Goal: Task Accomplishment & Management: Use online tool/utility

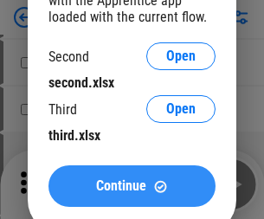
click at [132, 186] on span "Continue" at bounding box center [121, 187] width 50 height 14
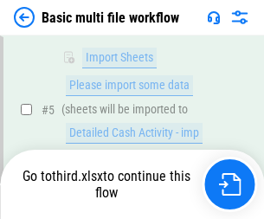
scroll to position [604, 0]
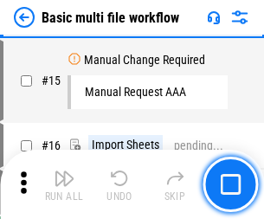
click at [64, 185] on img "button" at bounding box center [64, 178] width 21 height 21
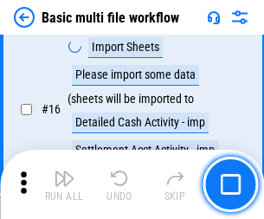
click at [64, 185] on img "button" at bounding box center [64, 178] width 21 height 21
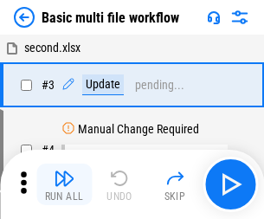
click at [64, 185] on img "button" at bounding box center [64, 178] width 21 height 21
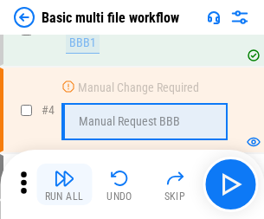
click at [64, 185] on img "button" at bounding box center [64, 178] width 21 height 21
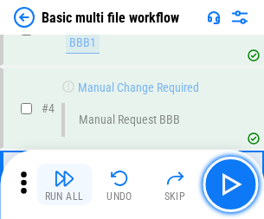
scroll to position [185, 0]
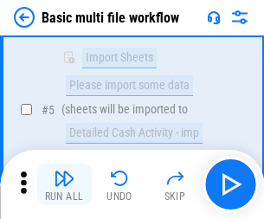
click at [64, 185] on img "button" at bounding box center [64, 178] width 21 height 21
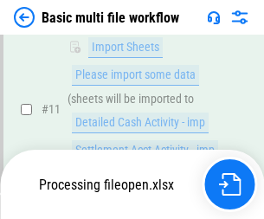
scroll to position [813, 0]
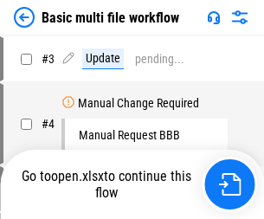
scroll to position [70, 0]
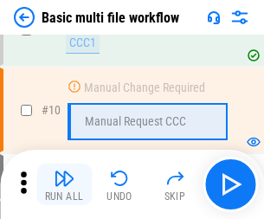
click at [64, 185] on img "button" at bounding box center [64, 178] width 21 height 21
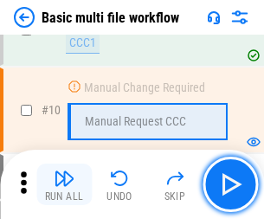
scroll to position [604, 0]
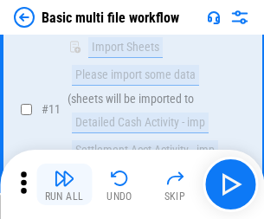
click at [64, 185] on img "button" at bounding box center [64, 178] width 21 height 21
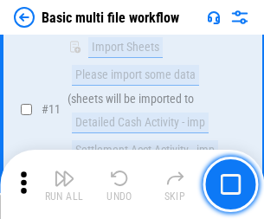
scroll to position [813, 0]
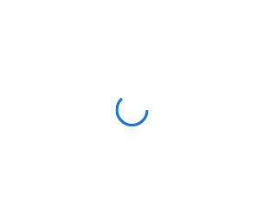
scroll to position [6, 0]
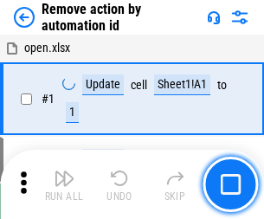
scroll to position [64, 0]
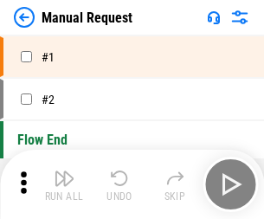
click at [64, 185] on img "button" at bounding box center [64, 178] width 21 height 21
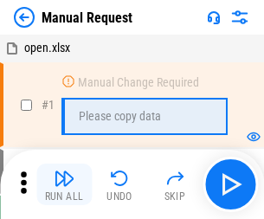
click at [64, 185] on img "button" at bounding box center [64, 178] width 21 height 21
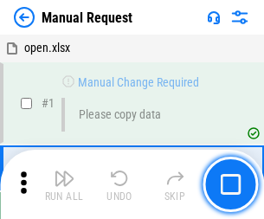
scroll to position [59, 0]
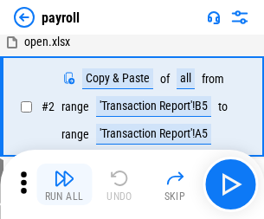
click at [64, 185] on img "button" at bounding box center [64, 178] width 21 height 21
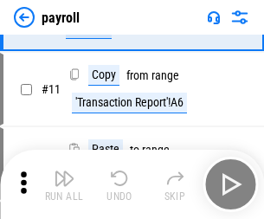
scroll to position [126, 0]
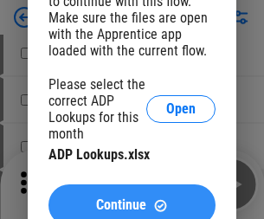
click at [132, 199] on span "Continue" at bounding box center [121, 206] width 50 height 14
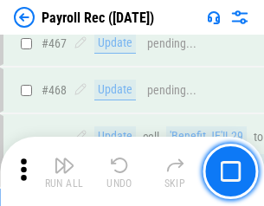
scroll to position [9243, 0]
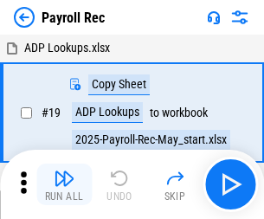
click at [64, 185] on img "button" at bounding box center [64, 178] width 21 height 21
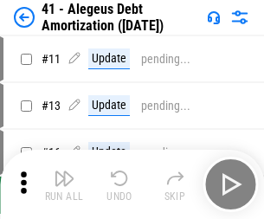
click at [64, 185] on img "button" at bounding box center [64, 178] width 21 height 21
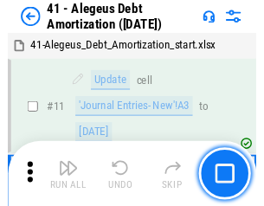
scroll to position [214, 0]
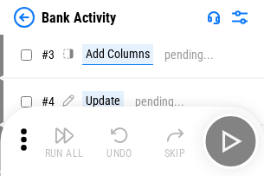
click at [64, 141] on img "button" at bounding box center [64, 135] width 21 height 21
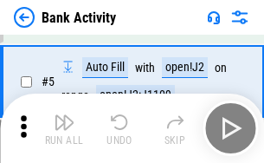
scroll to position [92, 0]
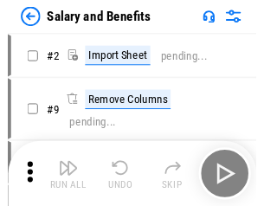
scroll to position [23, 0]
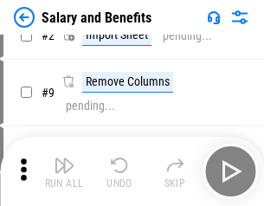
click at [64, 172] on img "button" at bounding box center [64, 165] width 21 height 21
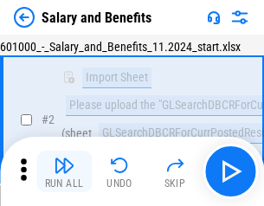
click at [64, 172] on img "button" at bounding box center [64, 165] width 21 height 21
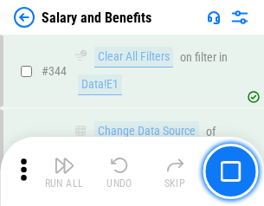
scroll to position [8120, 0]
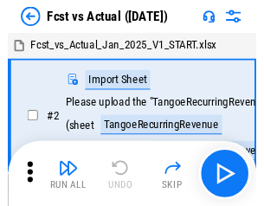
scroll to position [23, 0]
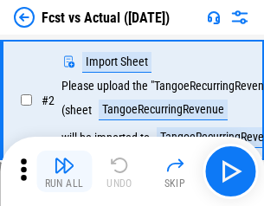
click at [64, 172] on img "button" at bounding box center [64, 165] width 21 height 21
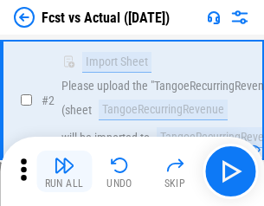
click at [64, 172] on img "button" at bounding box center [64, 165] width 21 height 21
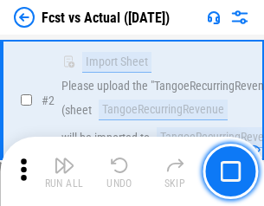
scroll to position [162, 0]
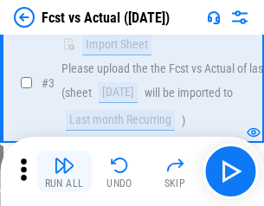
click at [64, 172] on img "button" at bounding box center [64, 165] width 21 height 21
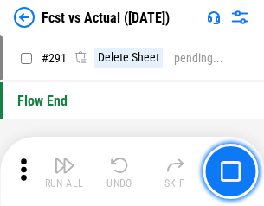
scroll to position [8208, 0]
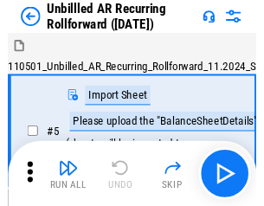
scroll to position [37, 0]
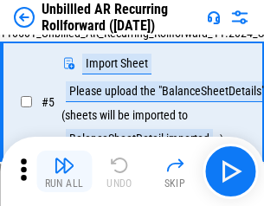
click at [64, 172] on img "button" at bounding box center [64, 165] width 21 height 21
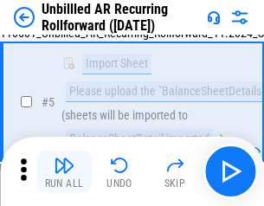
click at [64, 172] on img "button" at bounding box center [64, 165] width 21 height 21
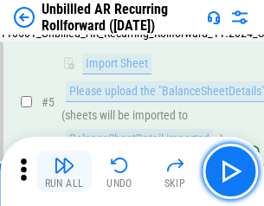
scroll to position [163, 0]
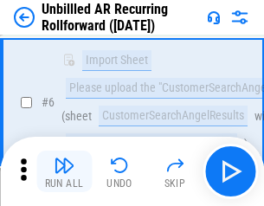
click at [64, 172] on img "button" at bounding box center [64, 165] width 21 height 21
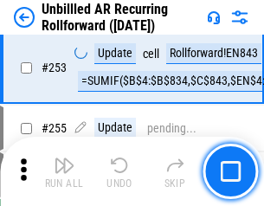
scroll to position [5891, 0]
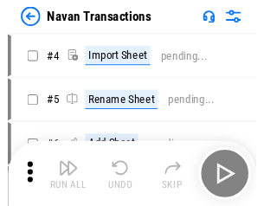
scroll to position [28, 0]
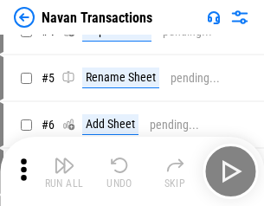
click at [64, 172] on img "button" at bounding box center [64, 165] width 21 height 21
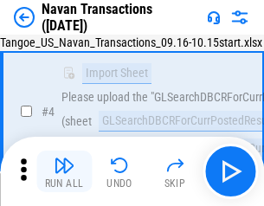
click at [64, 172] on img "button" at bounding box center [64, 165] width 21 height 21
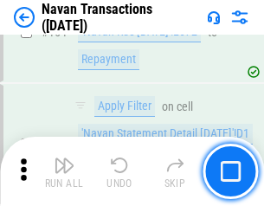
scroll to position [5623, 0]
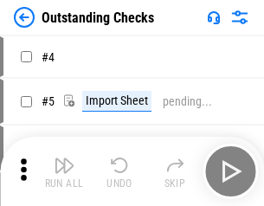
click at [64, 172] on img "button" at bounding box center [64, 165] width 21 height 21
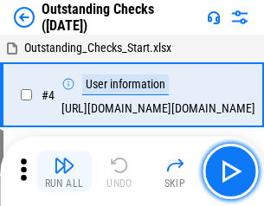
scroll to position [73, 0]
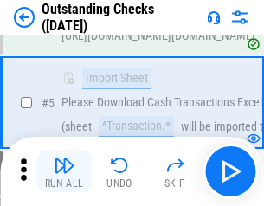
click at [64, 172] on img "button" at bounding box center [64, 165] width 21 height 21
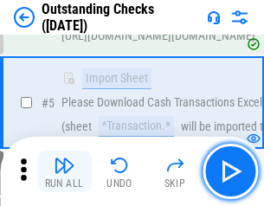
scroll to position [181, 0]
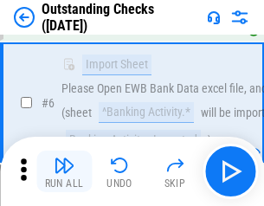
click at [64, 172] on img "button" at bounding box center [64, 165] width 21 height 21
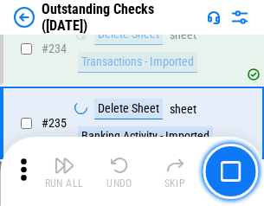
scroll to position [5267, 0]
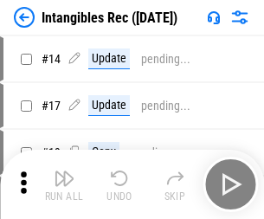
click at [64, 185] on img "button" at bounding box center [64, 178] width 21 height 21
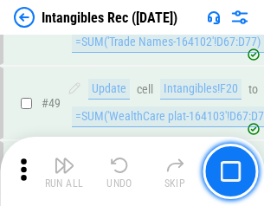
scroll to position [676, 0]
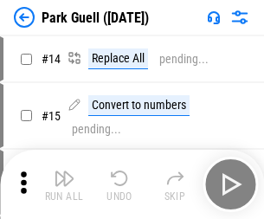
click at [64, 172] on img "button" at bounding box center [64, 178] width 21 height 21
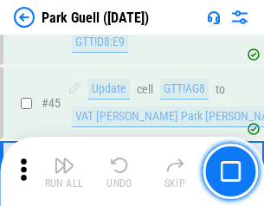
scroll to position [2169, 0]
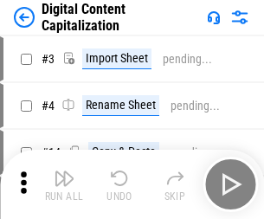
click at [64, 172] on img "button" at bounding box center [64, 178] width 21 height 21
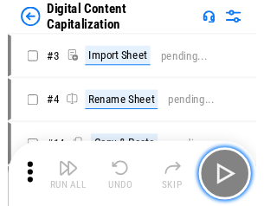
scroll to position [37, 0]
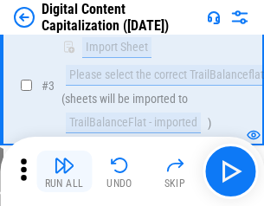
click at [64, 172] on img "button" at bounding box center [64, 165] width 21 height 21
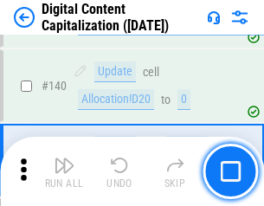
scroll to position [1826, 0]
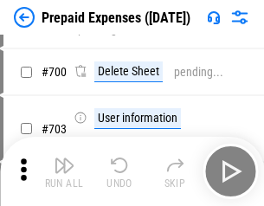
click at [64, 172] on img "button" at bounding box center [64, 165] width 21 height 21
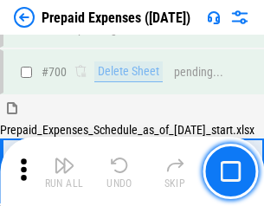
scroll to position [4666, 0]
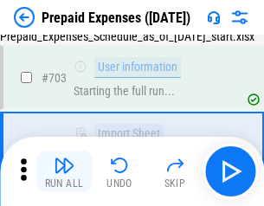
click at [64, 172] on img "button" at bounding box center [64, 165] width 21 height 21
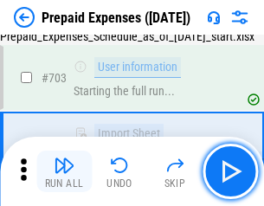
scroll to position [4769, 0]
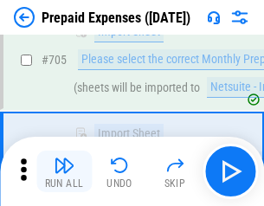
click at [64, 172] on img "button" at bounding box center [64, 165] width 21 height 21
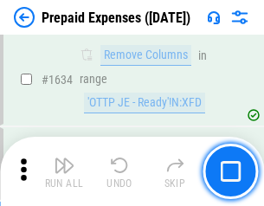
scroll to position [16886, 0]
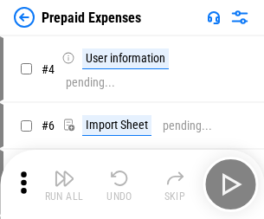
click at [64, 185] on img "button" at bounding box center [64, 178] width 21 height 21
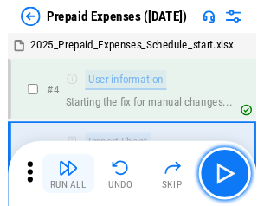
scroll to position [76, 0]
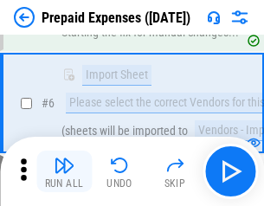
click at [64, 172] on img "button" at bounding box center [64, 165] width 21 height 21
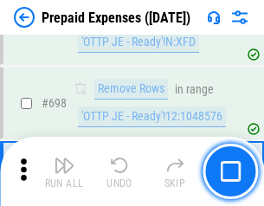
scroll to position [6039, 0]
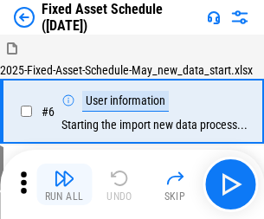
click at [64, 185] on img "button" at bounding box center [64, 178] width 21 height 21
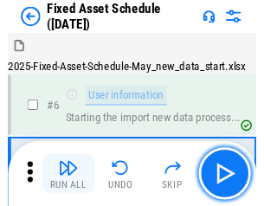
scroll to position [94, 0]
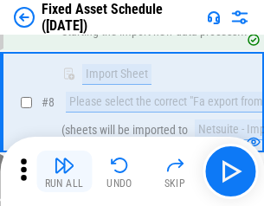
click at [64, 172] on img "button" at bounding box center [64, 165] width 21 height 21
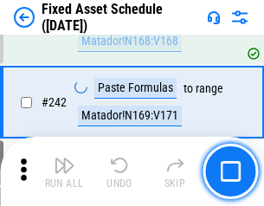
scroll to position [5372, 0]
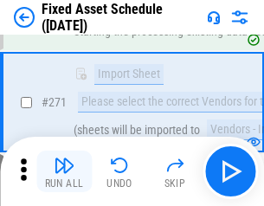
click at [64, 172] on img "button" at bounding box center [64, 165] width 21 height 21
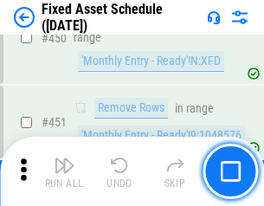
scroll to position [7753, 0]
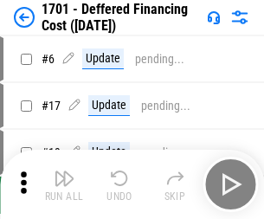
click at [64, 185] on img "button" at bounding box center [64, 178] width 21 height 21
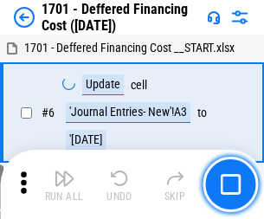
scroll to position [208, 0]
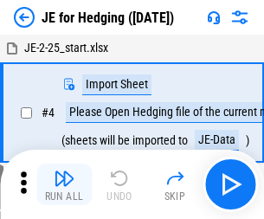
click at [64, 172] on img "button" at bounding box center [64, 178] width 21 height 21
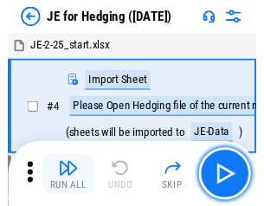
scroll to position [3, 0]
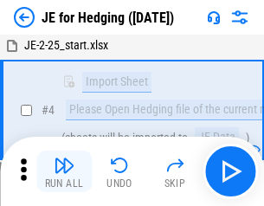
click at [64, 172] on img "button" at bounding box center [64, 165] width 21 height 21
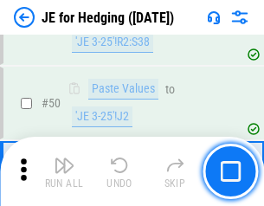
scroll to position [1123, 0]
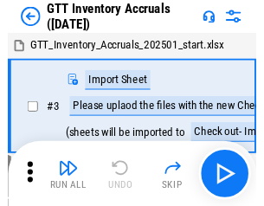
scroll to position [3, 0]
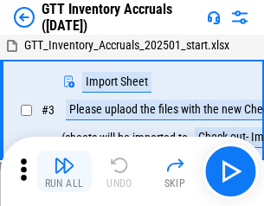
click at [64, 172] on img "button" at bounding box center [64, 165] width 21 height 21
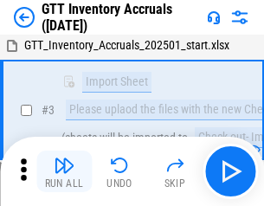
click at [64, 172] on img "button" at bounding box center [64, 165] width 21 height 21
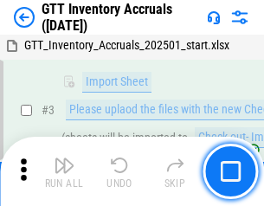
scroll to position [112, 0]
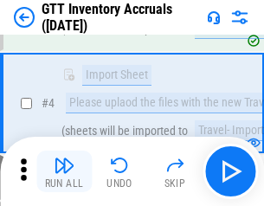
click at [64, 172] on img "button" at bounding box center [64, 165] width 21 height 21
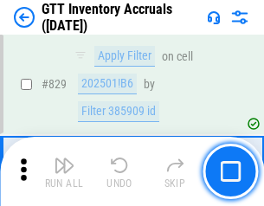
scroll to position [13164, 0]
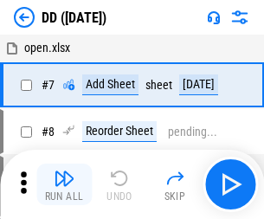
click at [64, 185] on img "button" at bounding box center [64, 178] width 21 height 21
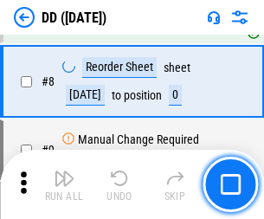
scroll to position [167, 0]
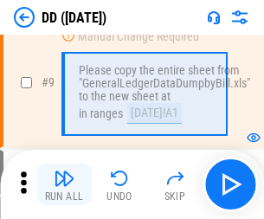
click at [64, 185] on img "button" at bounding box center [64, 178] width 21 height 21
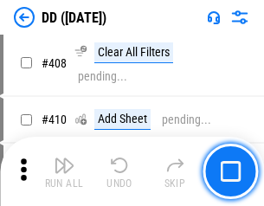
scroll to position [7760, 0]
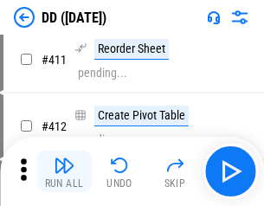
click at [64, 172] on img "button" at bounding box center [64, 165] width 21 height 21
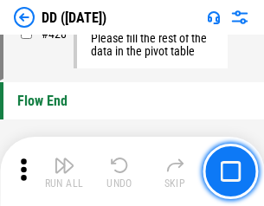
scroll to position [8301, 0]
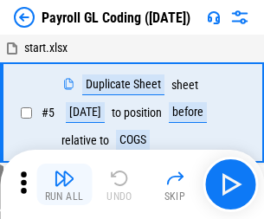
click at [64, 185] on img "button" at bounding box center [64, 178] width 21 height 21
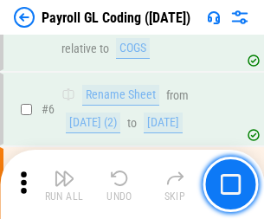
scroll to position [208, 0]
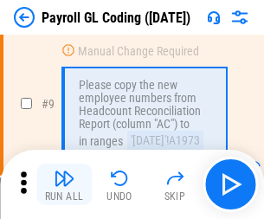
click at [64, 185] on img "button" at bounding box center [64, 178] width 21 height 21
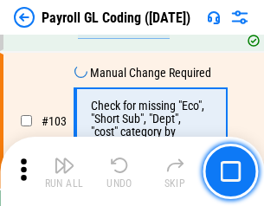
scroll to position [4069, 0]
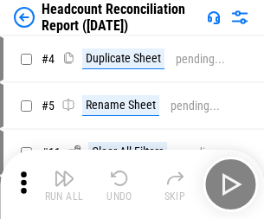
click at [64, 185] on img "button" at bounding box center [64, 178] width 21 height 21
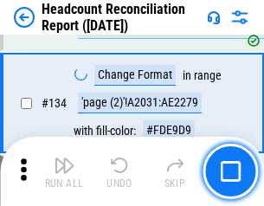
scroll to position [2085, 0]
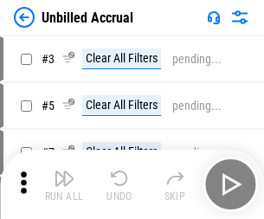
click at [64, 185] on img "button" at bounding box center [64, 178] width 21 height 21
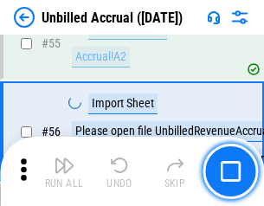
scroll to position [1811, 0]
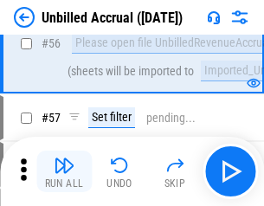
click at [64, 172] on img "button" at bounding box center [64, 165] width 21 height 21
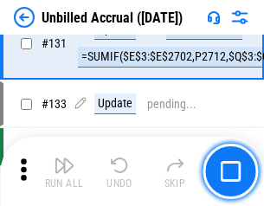
scroll to position [5166, 0]
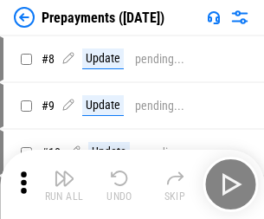
click at [64, 185] on img "button" at bounding box center [64, 178] width 21 height 21
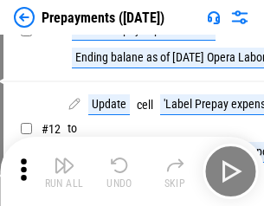
scroll to position [108, 0]
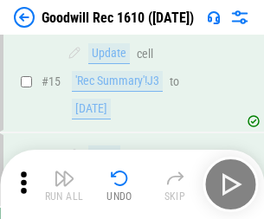
scroll to position [297, 0]
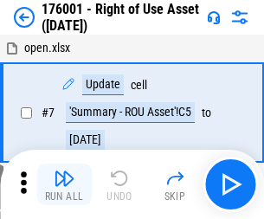
click at [64, 185] on img "button" at bounding box center [64, 178] width 21 height 21
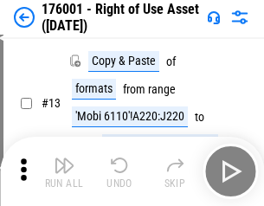
scroll to position [112, 0]
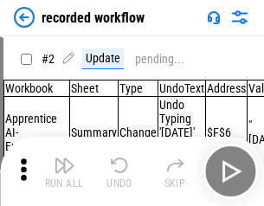
click at [64, 172] on img "button" at bounding box center [64, 165] width 21 height 21
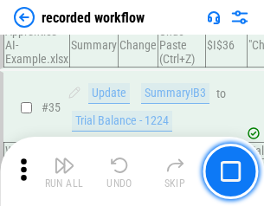
scroll to position [5421, 0]
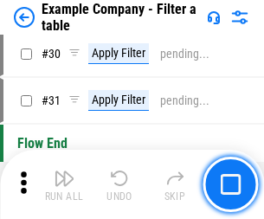
scroll to position [1587, 0]
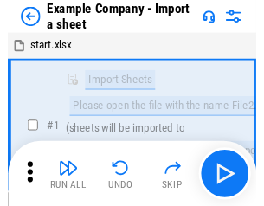
scroll to position [27, 0]
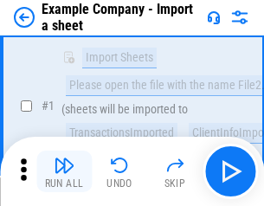
click at [64, 172] on img "button" at bounding box center [64, 165] width 21 height 21
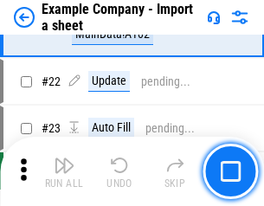
scroll to position [383, 0]
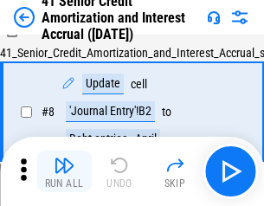
click at [64, 172] on img "button" at bounding box center [64, 165] width 21 height 21
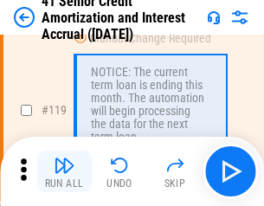
click at [64, 172] on img "button" at bounding box center [64, 165] width 21 height 21
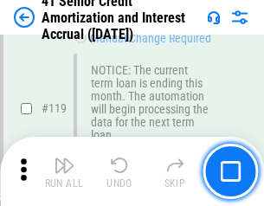
scroll to position [1636, 0]
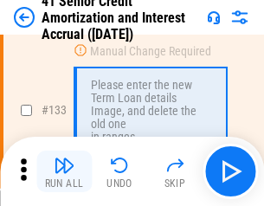
click at [64, 172] on img "button" at bounding box center [64, 165] width 21 height 21
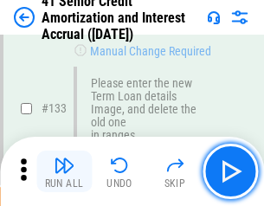
scroll to position [1812, 0]
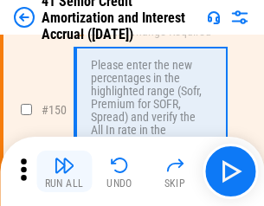
click at [64, 172] on img "button" at bounding box center [64, 165] width 21 height 21
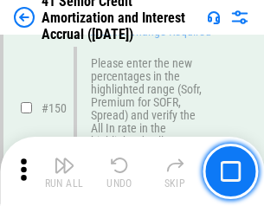
scroll to position [1995, 0]
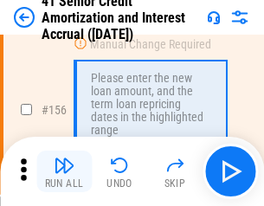
click at [64, 172] on img "button" at bounding box center [64, 165] width 21 height 21
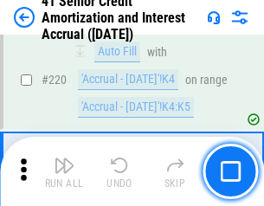
scroll to position [3884, 0]
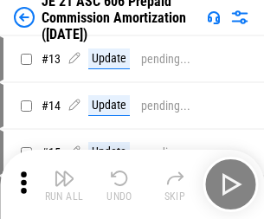
click at [64, 172] on img "button" at bounding box center [64, 178] width 21 height 21
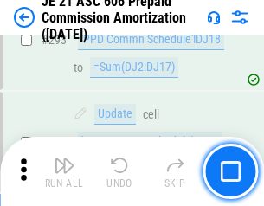
scroll to position [3191, 0]
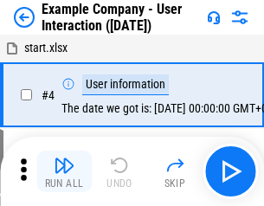
click at [64, 172] on img "button" at bounding box center [64, 165] width 21 height 21
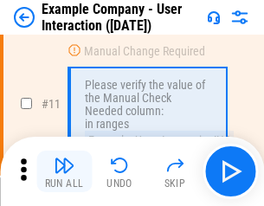
click at [64, 172] on img "button" at bounding box center [64, 165] width 21 height 21
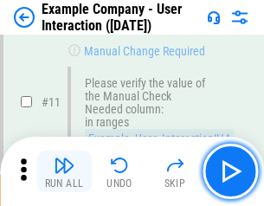
scroll to position [375, 0]
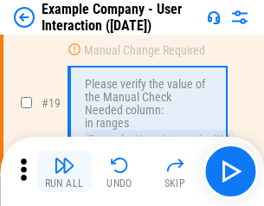
click at [64, 172] on img "button" at bounding box center [64, 165] width 21 height 21
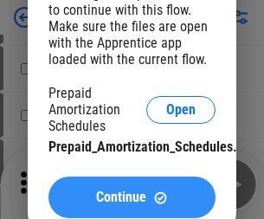
click at [132, 198] on span "Continue" at bounding box center [121, 198] width 50 height 14
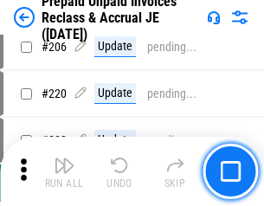
scroll to position [2248, 0]
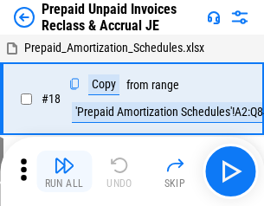
click at [64, 172] on img "button" at bounding box center [64, 165] width 21 height 21
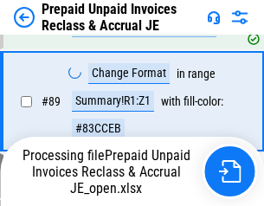
scroll to position [1415, 0]
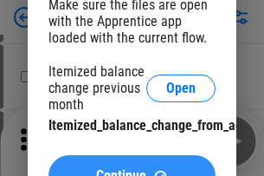
click at [132, 169] on span "Continue" at bounding box center [121, 176] width 50 height 14
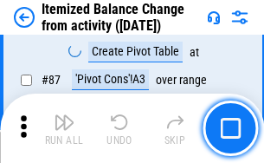
scroll to position [1695, 0]
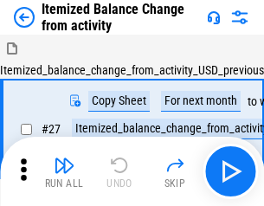
scroll to position [27, 0]
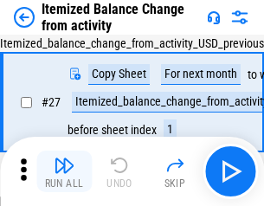
click at [64, 172] on img "button" at bounding box center [64, 165] width 21 height 21
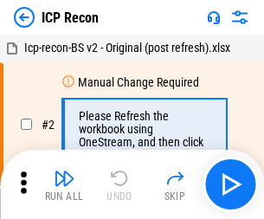
scroll to position [8, 0]
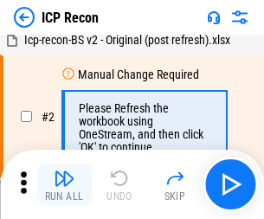
click at [64, 185] on img "button" at bounding box center [64, 178] width 21 height 21
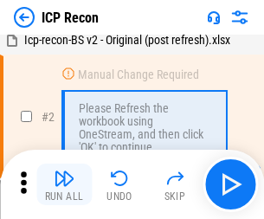
click at [64, 185] on img "button" at bounding box center [64, 178] width 21 height 21
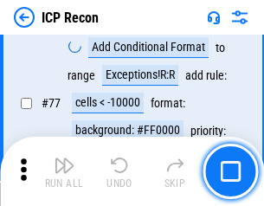
scroll to position [1558, 0]
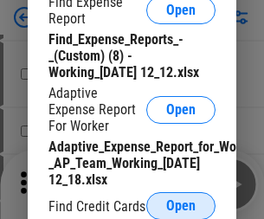
click at [181, 206] on span "Open" at bounding box center [181, 206] width 29 height 14
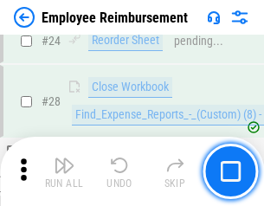
scroll to position [811, 0]
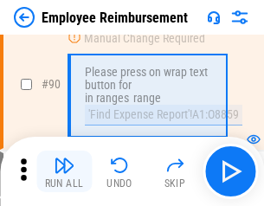
click at [64, 172] on img "button" at bounding box center [64, 165] width 21 height 21
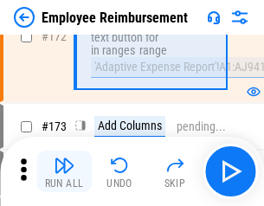
click at [64, 172] on img "button" at bounding box center [64, 165] width 21 height 21
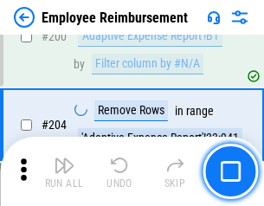
scroll to position [4388, 0]
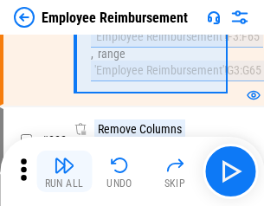
click at [64, 172] on img "button" at bounding box center [64, 165] width 21 height 21
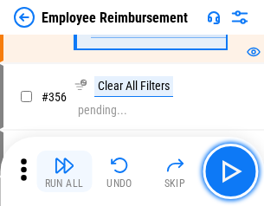
click at [64, 172] on img "button" at bounding box center [64, 165] width 21 height 21
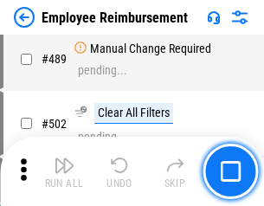
scroll to position [11023, 0]
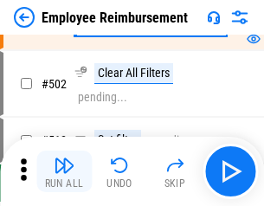
click at [64, 172] on img "button" at bounding box center [64, 165] width 21 height 21
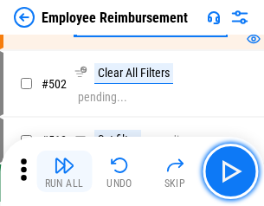
click at [64, 172] on img "button" at bounding box center [64, 165] width 21 height 21
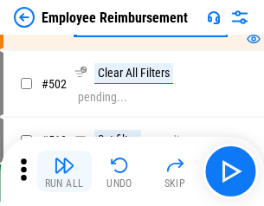
click at [64, 172] on img "button" at bounding box center [64, 165] width 21 height 21
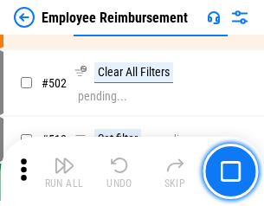
click at [64, 172] on img "button" at bounding box center [64, 165] width 21 height 21
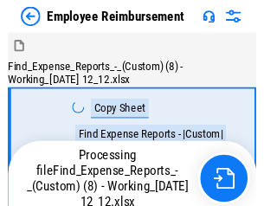
scroll to position [59, 0]
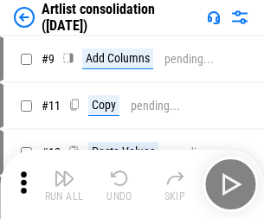
click at [64, 185] on img "button" at bounding box center [64, 178] width 21 height 21
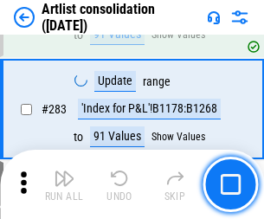
scroll to position [7173, 0]
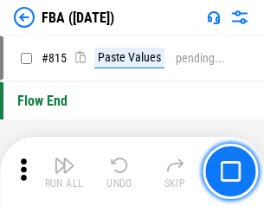
scroll to position [15227, 0]
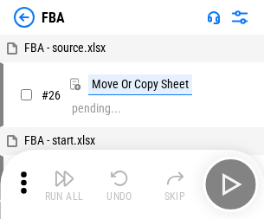
scroll to position [17, 0]
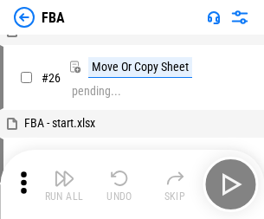
click at [64, 185] on img "button" at bounding box center [64, 178] width 21 height 21
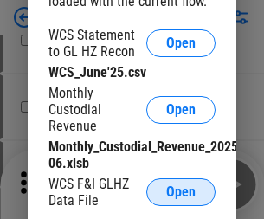
click at [181, 193] on span "Open" at bounding box center [181, 193] width 29 height 14
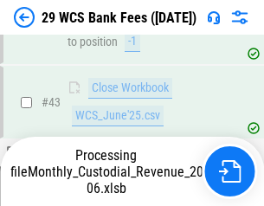
scroll to position [709, 0]
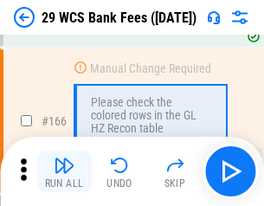
click at [64, 172] on img "button" at bounding box center [64, 165] width 21 height 21
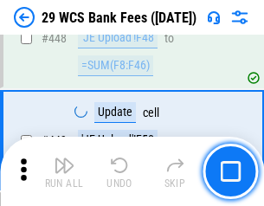
scroll to position [8398, 0]
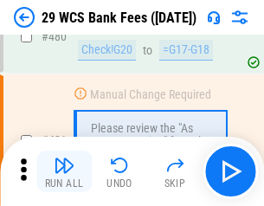
click at [64, 172] on img "button" at bounding box center [64, 165] width 21 height 21
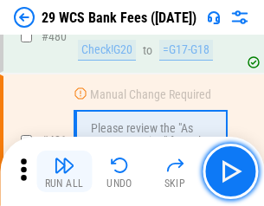
scroll to position [8943, 0]
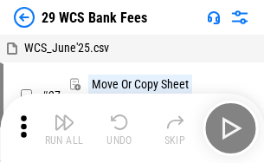
scroll to position [31, 0]
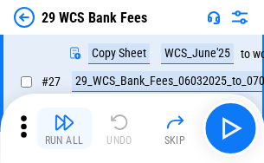
click at [64, 128] on img "button" at bounding box center [64, 122] width 21 height 21
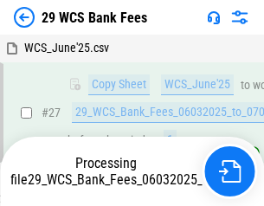
scroll to position [346, 0]
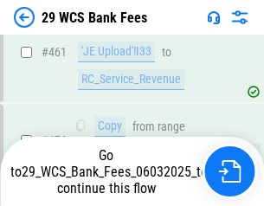
scroll to position [8822, 0]
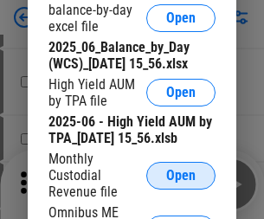
click at [181, 183] on span "Open" at bounding box center [181, 176] width 29 height 14
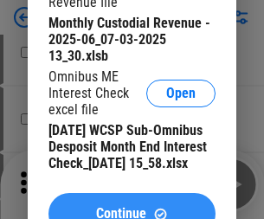
click at [132, 207] on span "Continue" at bounding box center [121, 214] width 50 height 14
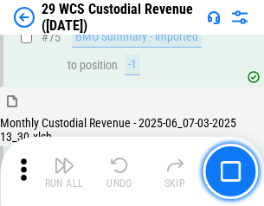
scroll to position [1812, 0]
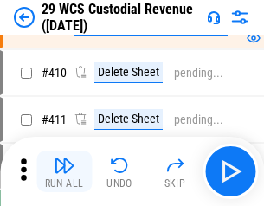
click at [64, 172] on img "button" at bounding box center [64, 165] width 21 height 21
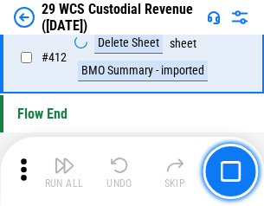
scroll to position [8283, 0]
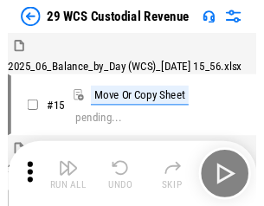
scroll to position [42, 0]
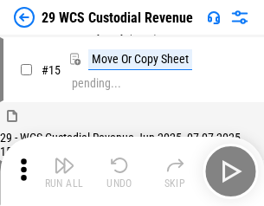
click at [64, 172] on img "button" at bounding box center [64, 165] width 21 height 21
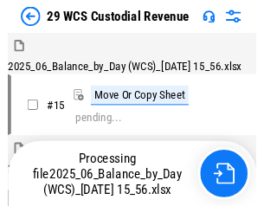
scroll to position [42, 0]
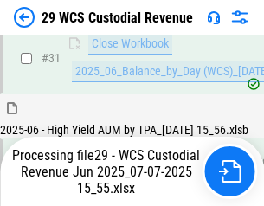
scroll to position [891, 0]
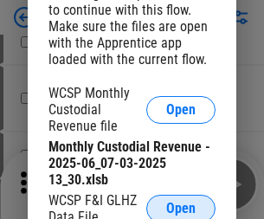
click at [181, 206] on span "Open" at bounding box center [181, 209] width 29 height 14
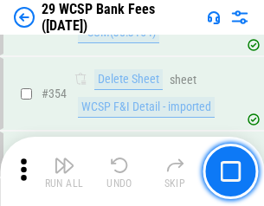
scroll to position [5765, 0]
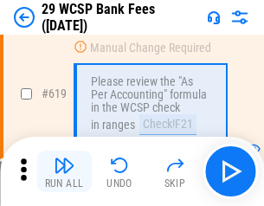
click at [64, 172] on img "button" at bounding box center [64, 165] width 21 height 21
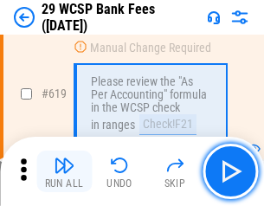
scroll to position [9439, 0]
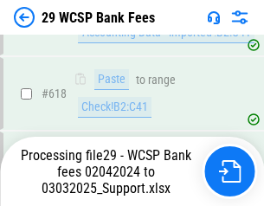
scroll to position [9568, 0]
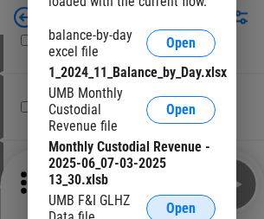
click at [181, 206] on span "Open" at bounding box center [181, 209] width 29 height 14
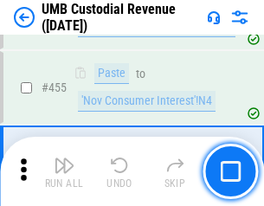
scroll to position [7401, 0]
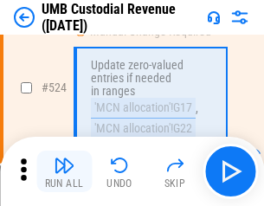
click at [64, 172] on img "button" at bounding box center [64, 165] width 21 height 21
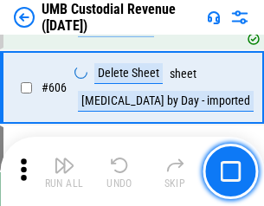
scroll to position [10011, 0]
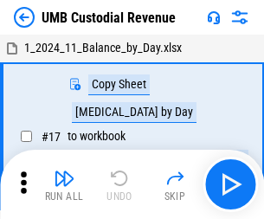
scroll to position [13, 0]
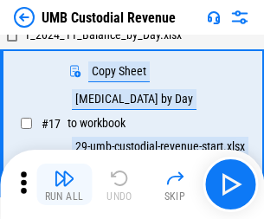
click at [64, 185] on img "button" at bounding box center [64, 178] width 21 height 21
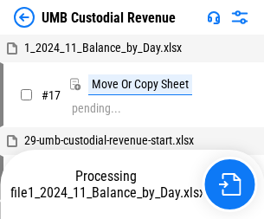
scroll to position [13, 0]
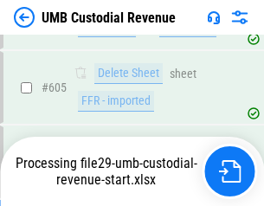
scroll to position [9971, 0]
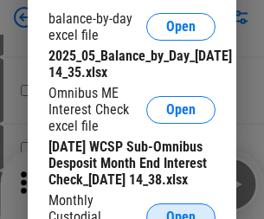
click at [181, 211] on span "Open" at bounding box center [181, 218] width 29 height 14
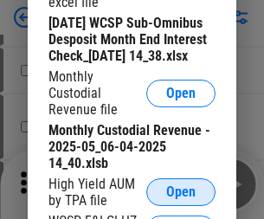
click at [181, 199] on span "Open" at bounding box center [181, 193] width 29 height 14
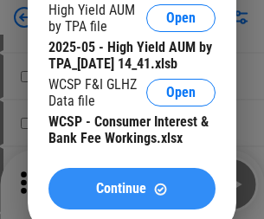
click at [132, 196] on span "Continue" at bounding box center [121, 189] width 50 height 14
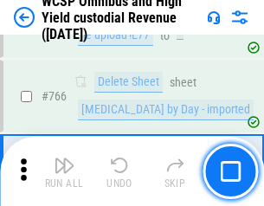
scroll to position [14132, 0]
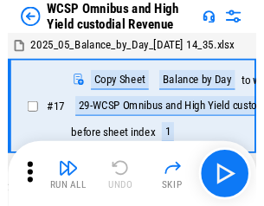
scroll to position [10, 0]
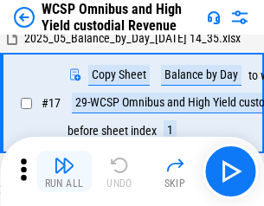
click at [64, 172] on img "button" at bounding box center [64, 165] width 21 height 21
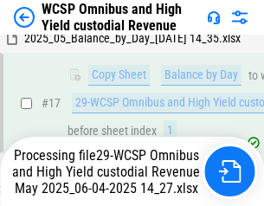
scroll to position [361, 0]
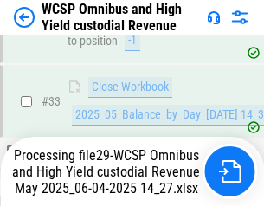
scroll to position [859, 0]
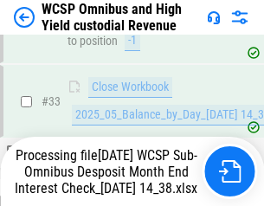
scroll to position [859, 0]
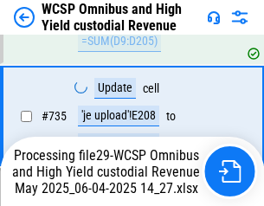
scroll to position [14017, 0]
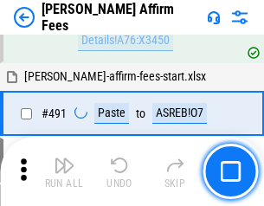
scroll to position [4716, 0]
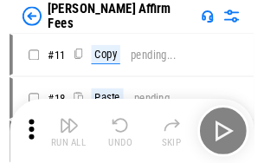
scroll to position [17, 0]
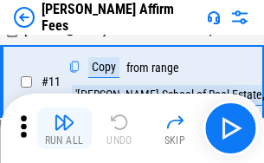
click at [64, 128] on img "button" at bounding box center [64, 122] width 21 height 21
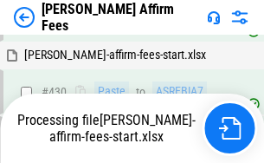
scroll to position [3936, 0]
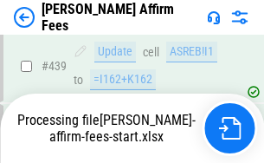
scroll to position [4548, 0]
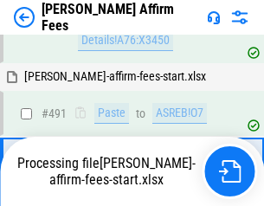
scroll to position [4627, 0]
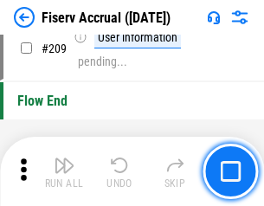
scroll to position [5386, 0]
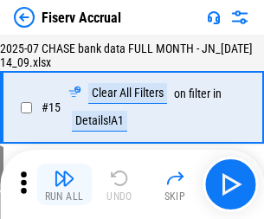
click at [64, 185] on img "button" at bounding box center [64, 178] width 21 height 21
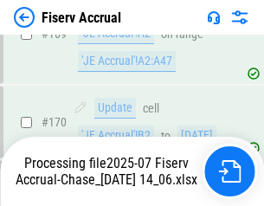
scroll to position [4563, 0]
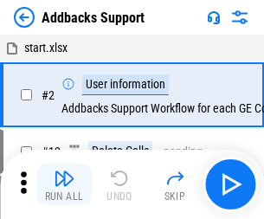
click at [64, 172] on img "button" at bounding box center [64, 178] width 21 height 21
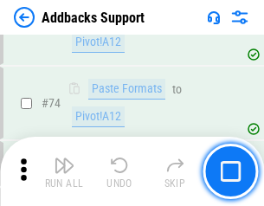
scroll to position [1263, 0]
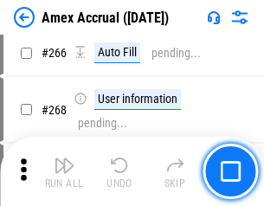
scroll to position [4864, 0]
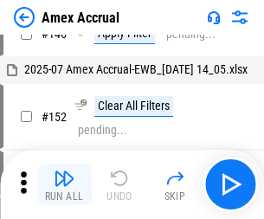
click at [64, 185] on img "button" at bounding box center [64, 178] width 21 height 21
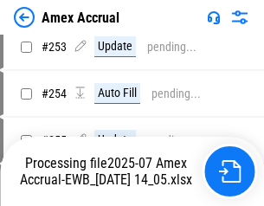
scroll to position [4947, 0]
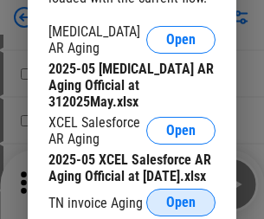
click at [181, 198] on span "Open" at bounding box center [181, 203] width 29 height 14
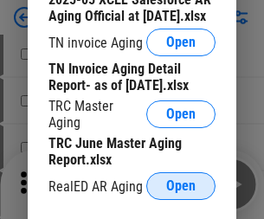
click at [181, 181] on span "Open" at bounding box center [181, 187] width 29 height 14
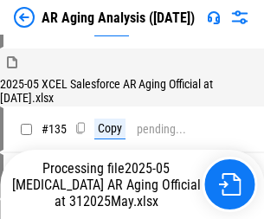
scroll to position [661, 0]
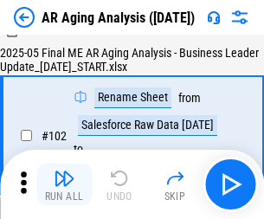
click at [64, 185] on img "button" at bounding box center [64, 178] width 21 height 21
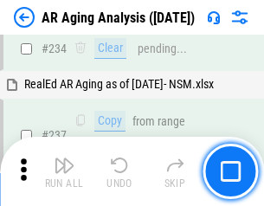
scroll to position [2688, 0]
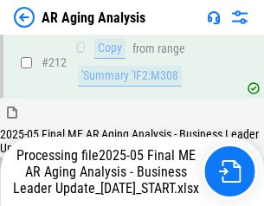
scroll to position [2668, 0]
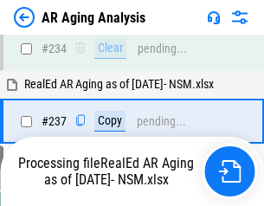
scroll to position [2740, 0]
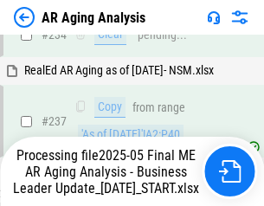
scroll to position [2740, 0]
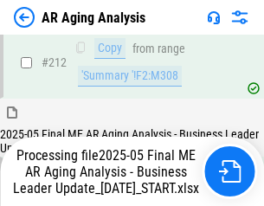
scroll to position [2668, 0]
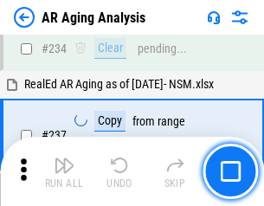
scroll to position [2668, 0]
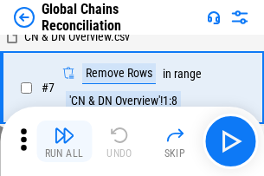
click at [64, 141] on img "button" at bounding box center [64, 135] width 21 height 21
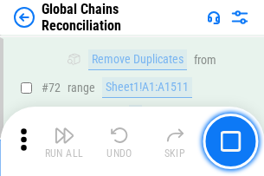
scroll to position [2129, 0]
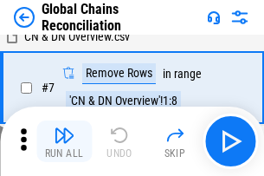
click at [64, 141] on img "button" at bounding box center [64, 135] width 21 height 21
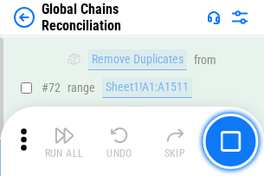
scroll to position [2129, 0]
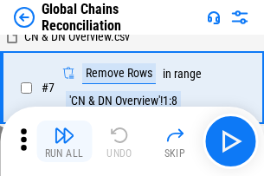
click at [64, 141] on img "button" at bounding box center [64, 135] width 21 height 21
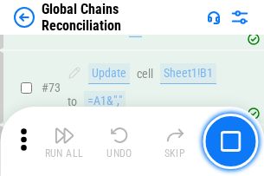
scroll to position [2129, 0]
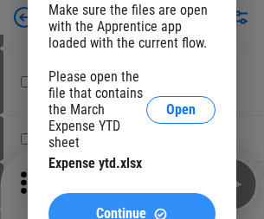
click at [132, 207] on span "Continue" at bounding box center [121, 214] width 50 height 14
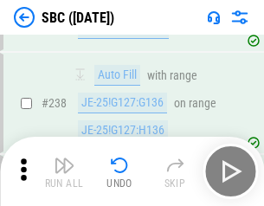
scroll to position [3280, 0]
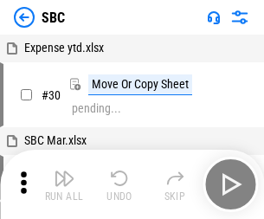
scroll to position [17, 0]
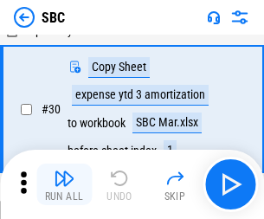
click at [64, 185] on img "button" at bounding box center [64, 178] width 21 height 21
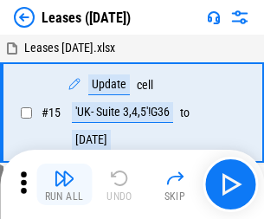
click at [64, 185] on img "button" at bounding box center [64, 178] width 21 height 21
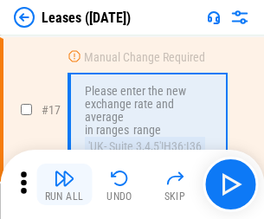
click at [64, 185] on img "button" at bounding box center [64, 178] width 21 height 21
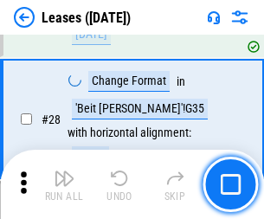
scroll to position [652, 0]
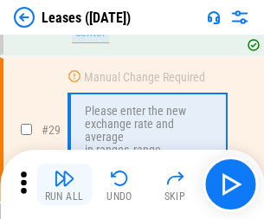
click at [64, 185] on img "button" at bounding box center [64, 178] width 21 height 21
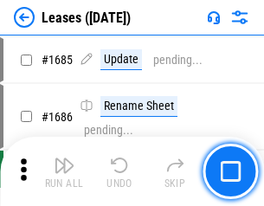
scroll to position [28378, 0]
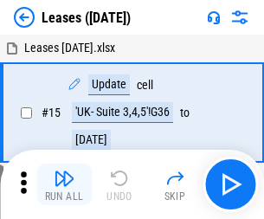
click at [64, 185] on img "button" at bounding box center [64, 178] width 21 height 21
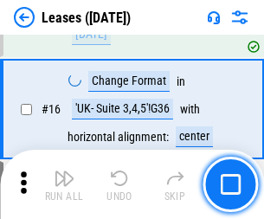
scroll to position [230, 0]
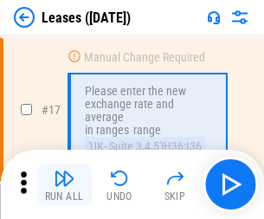
click at [64, 185] on img "button" at bounding box center [64, 178] width 21 height 21
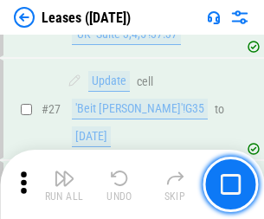
scroll to position [652, 0]
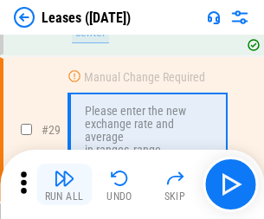
click at [64, 185] on img "button" at bounding box center [64, 178] width 21 height 21
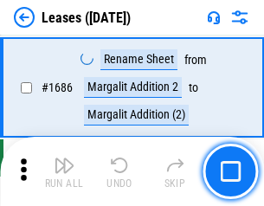
scroll to position [28378, 0]
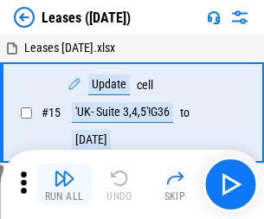
click at [64, 185] on img "button" at bounding box center [64, 178] width 21 height 21
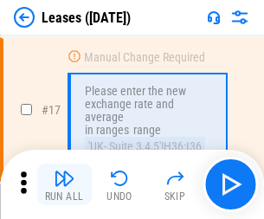
click at [64, 185] on img "button" at bounding box center [64, 178] width 21 height 21
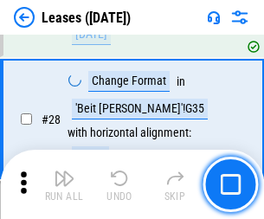
scroll to position [652, 0]
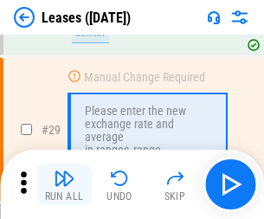
click at [64, 185] on img "button" at bounding box center [64, 178] width 21 height 21
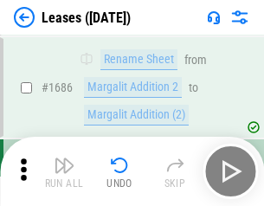
scroll to position [28378, 0]
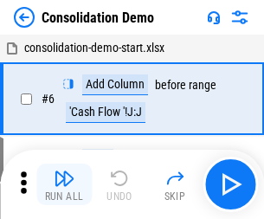
click at [64, 185] on img "button" at bounding box center [64, 178] width 21 height 21
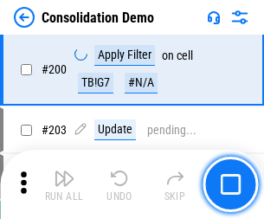
scroll to position [5438, 0]
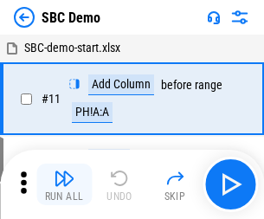
click at [64, 185] on img "button" at bounding box center [64, 178] width 21 height 21
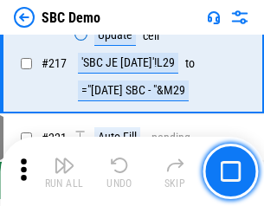
scroll to position [4281, 0]
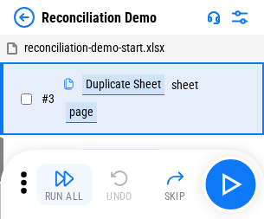
click at [64, 185] on img "button" at bounding box center [64, 178] width 21 height 21
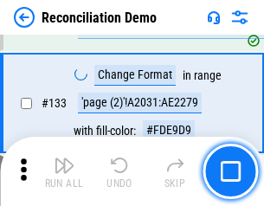
scroll to position [2060, 0]
